Goal: Find specific page/section: Find specific page/section

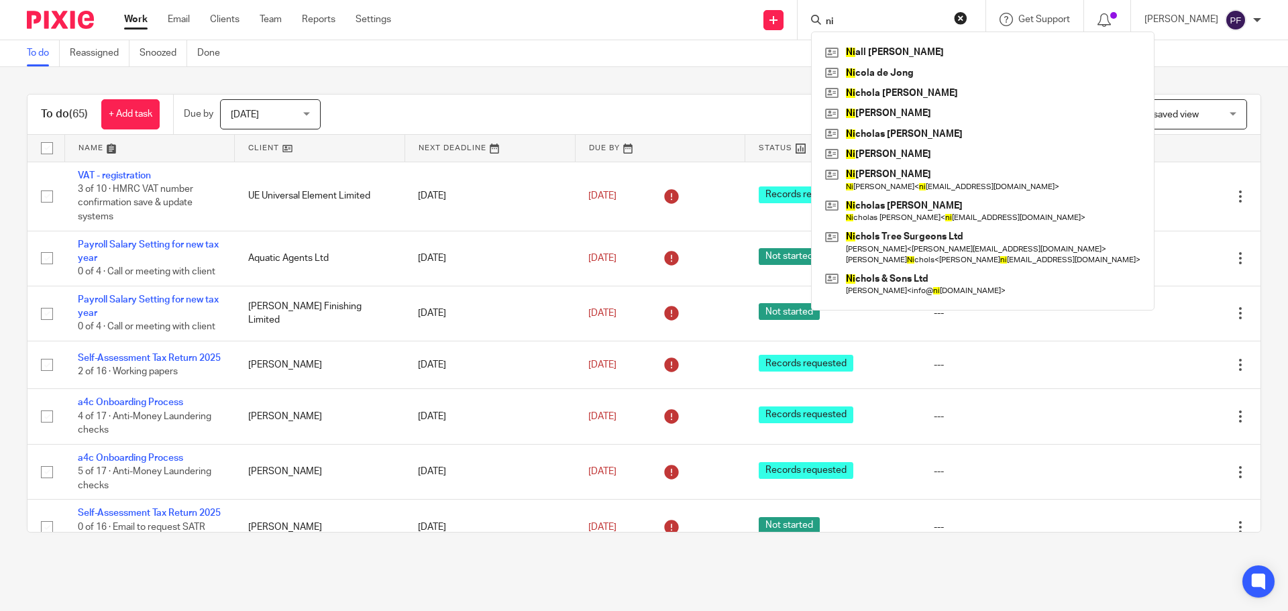
type input "n"
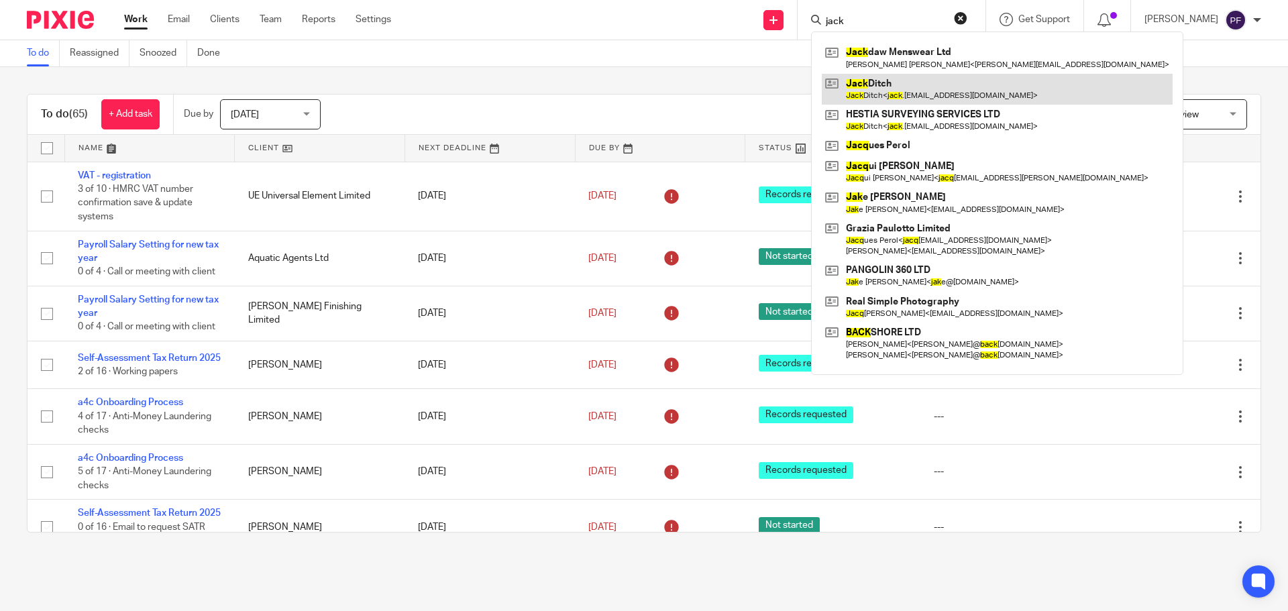
type input "jack"
click at [870, 91] on link at bounding box center [997, 89] width 351 height 31
